Goal: Task Accomplishment & Management: Manage account settings

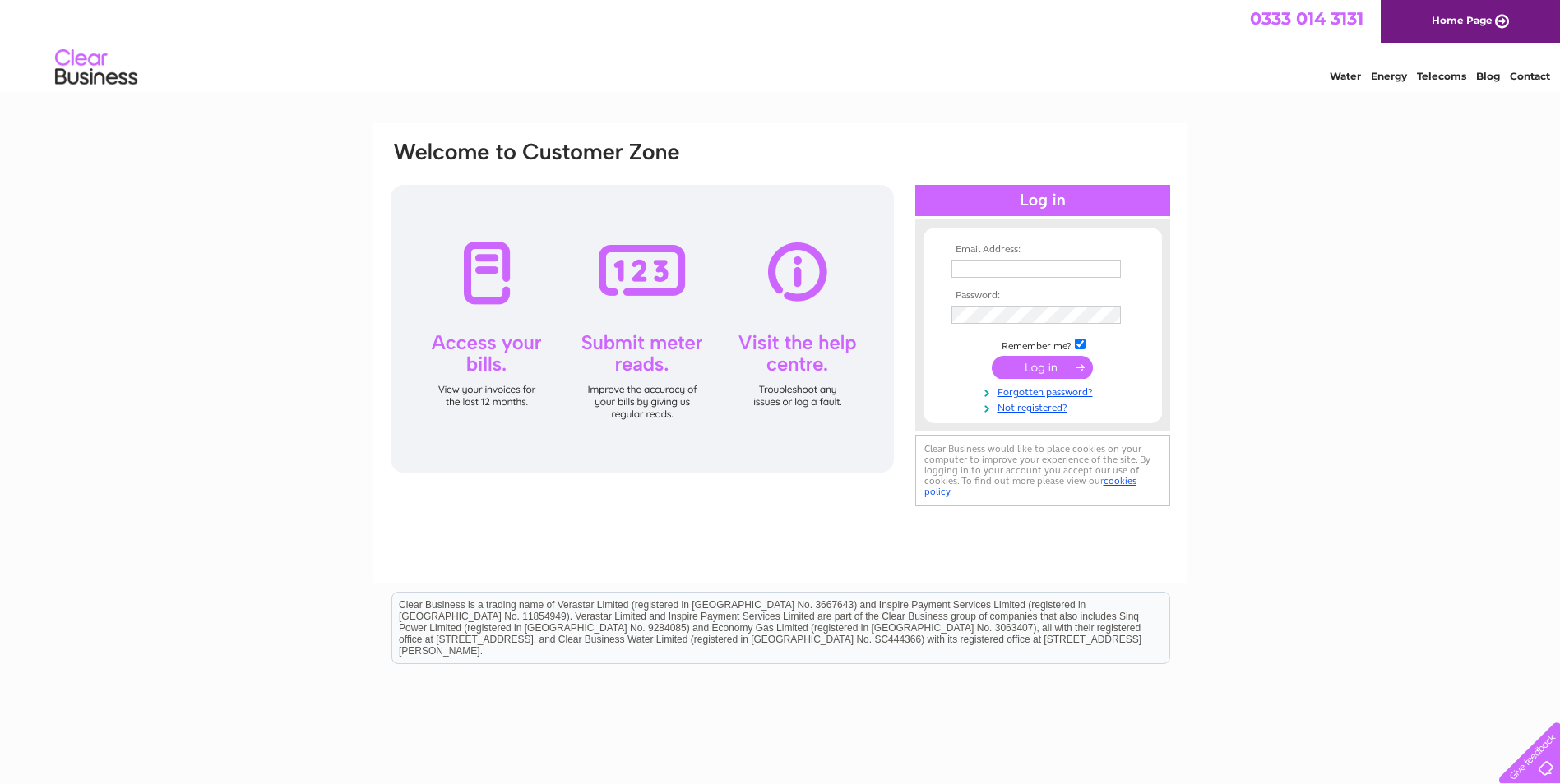
type input "[PERSON_NAME][EMAIL_ADDRESS][DOMAIN_NAME]"
click at [1047, 367] on input "submit" at bounding box center [1042, 367] width 101 height 23
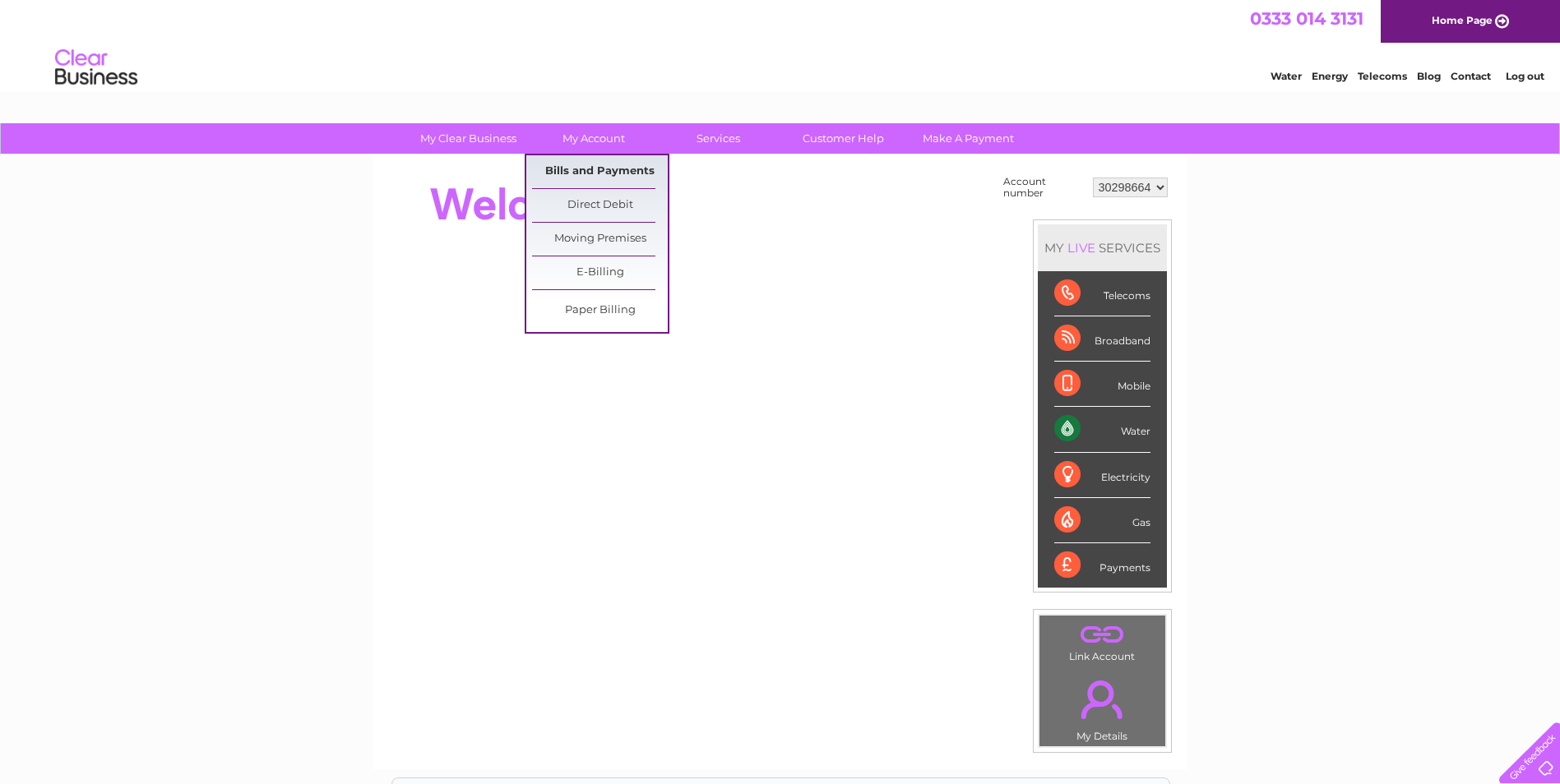
click at [595, 168] on link "Bills and Payments" at bounding box center [599, 171] width 136 height 33
click at [590, 170] on link "Bills and Payments" at bounding box center [599, 171] width 136 height 33
click at [588, 136] on link "My Account" at bounding box center [593, 138] width 136 height 30
click at [596, 167] on link "Bills and Payments" at bounding box center [599, 171] width 136 height 33
click at [594, 163] on link "Bills and Payments" at bounding box center [599, 171] width 136 height 33
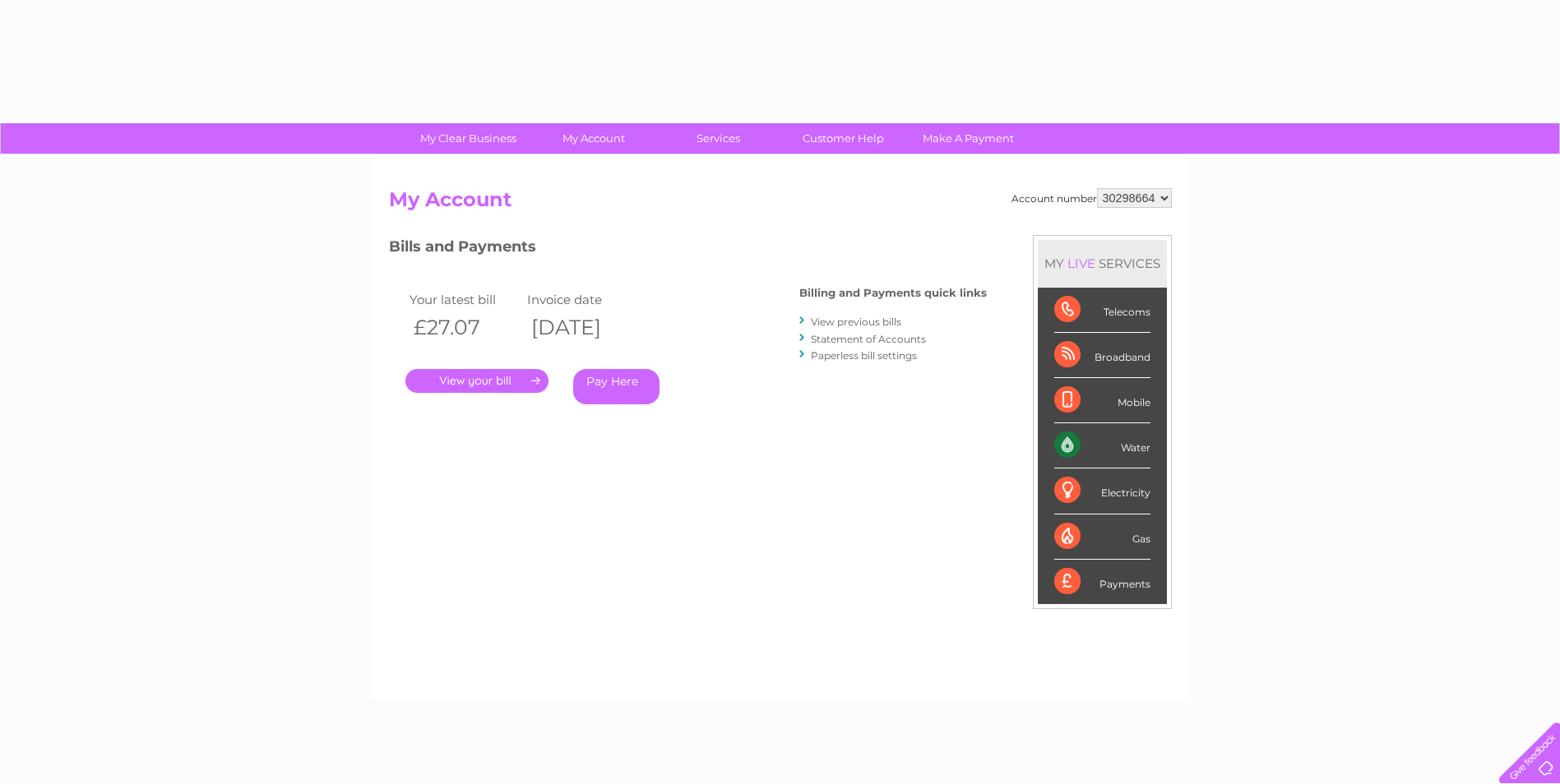
click at [491, 384] on link "." at bounding box center [476, 381] width 143 height 24
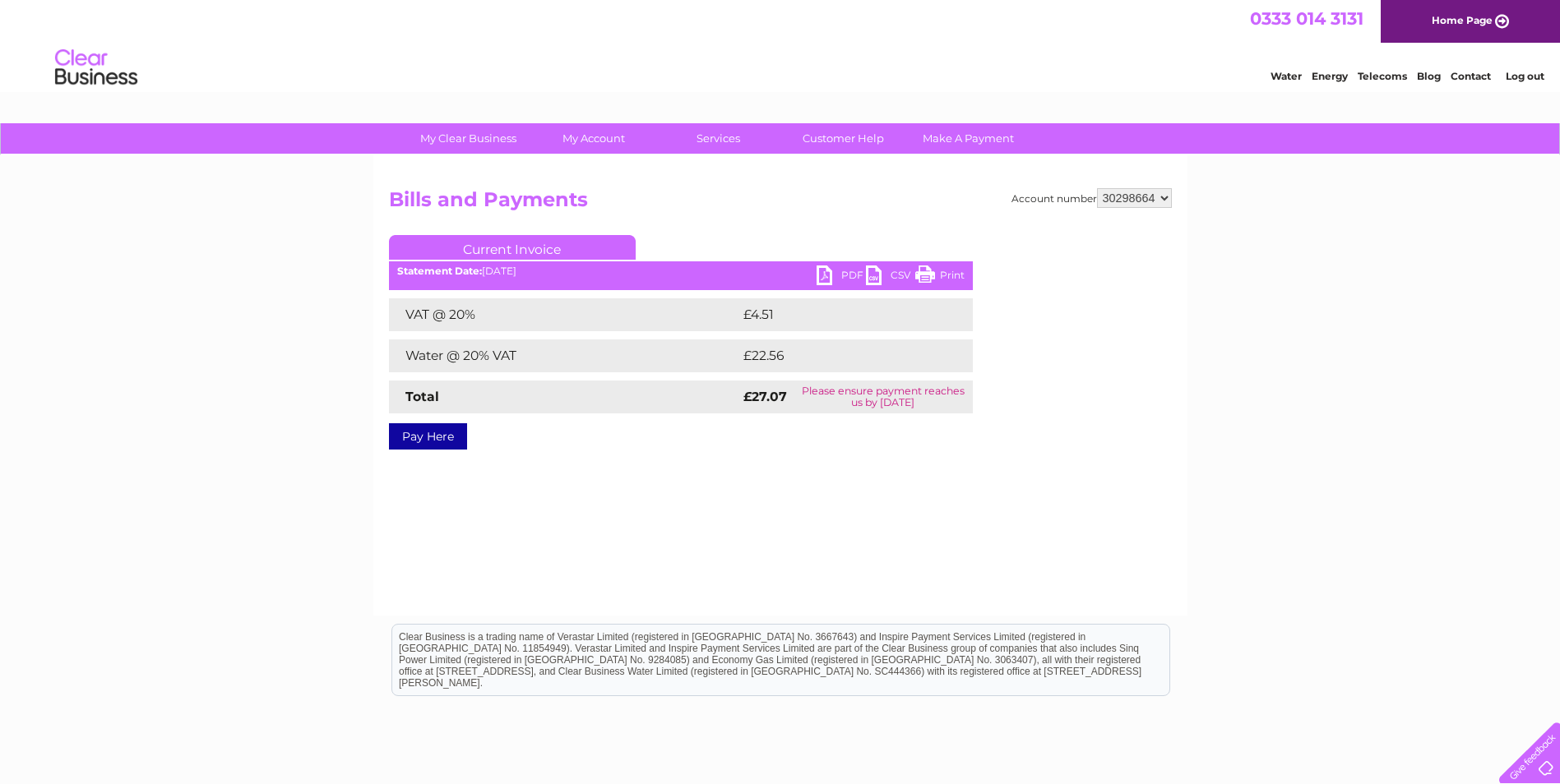
click at [822, 268] on link "PDF" at bounding box center [840, 277] width 49 height 24
drag, startPoint x: 1523, startPoint y: 75, endPoint x: 1502, endPoint y: 111, distance: 41.7
click at [1523, 75] on link "Log out" at bounding box center [1524, 76] width 38 height 12
